Goal: Contribute content

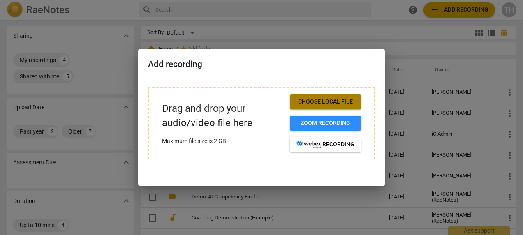
click at [322, 101] on span "Choose local file" at bounding box center [326, 102] width 58 height 8
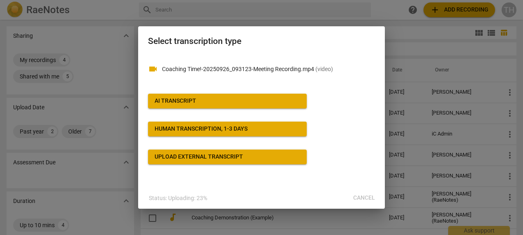
click at [364, 199] on div "Status: Uploading: 23% Cancel" at bounding box center [262, 198] width 244 height 15
click at [254, 65] on div "videocam Coaching Time!-20250926_093123-Meeting Recording.mp4 ( video )" at bounding box center [261, 67] width 227 height 26
click at [366, 196] on div "Status: Uploaded. Select options Cancel" at bounding box center [262, 198] width 244 height 15
click at [363, 197] on div "Status: Uploaded. Select options Cancel" at bounding box center [262, 198] width 244 height 15
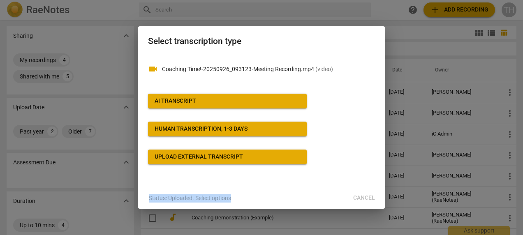
click at [363, 197] on div "Status: Uploaded. Select options Cancel" at bounding box center [262, 198] width 244 height 15
click at [363, 195] on div "Status: Uploaded. Select options Cancel" at bounding box center [262, 198] width 244 height 15
click at [197, 105] on span "AI Transcript" at bounding box center [228, 101] width 146 height 8
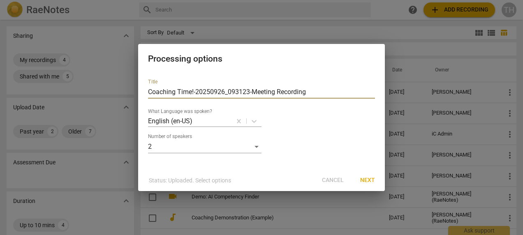
click at [186, 91] on input "Coaching Time!-20250926_093123-Meeting Recording" at bounding box center [261, 92] width 227 height 13
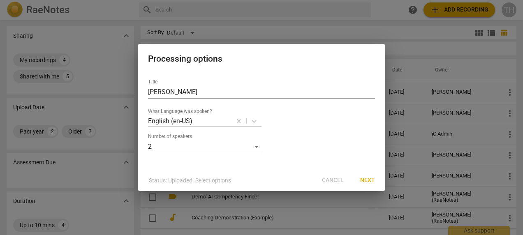
click at [335, 179] on div "Status: Uploaded. Select options Cancel Next" at bounding box center [262, 180] width 244 height 15
click at [228, 88] on input "[PERSON_NAME]" at bounding box center [261, 92] width 227 height 13
type input "[PERSON_NAME] Mentor Coaching 2"
click at [369, 183] on span "Next" at bounding box center [367, 181] width 15 height 8
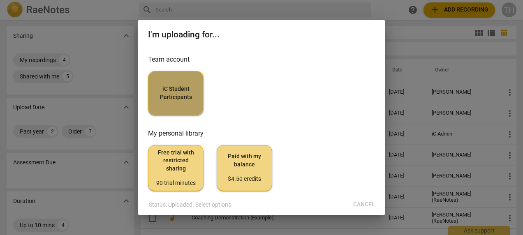
click at [185, 98] on span "iC Student Participants" at bounding box center [176, 93] width 42 height 16
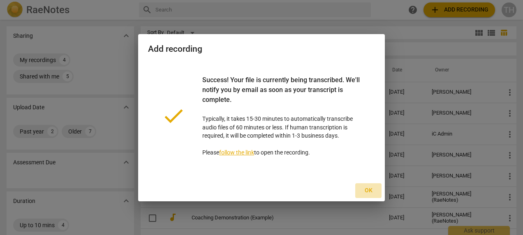
click at [369, 191] on span "Ok" at bounding box center [368, 191] width 13 height 8
